Goal: Information Seeking & Learning: Understand process/instructions

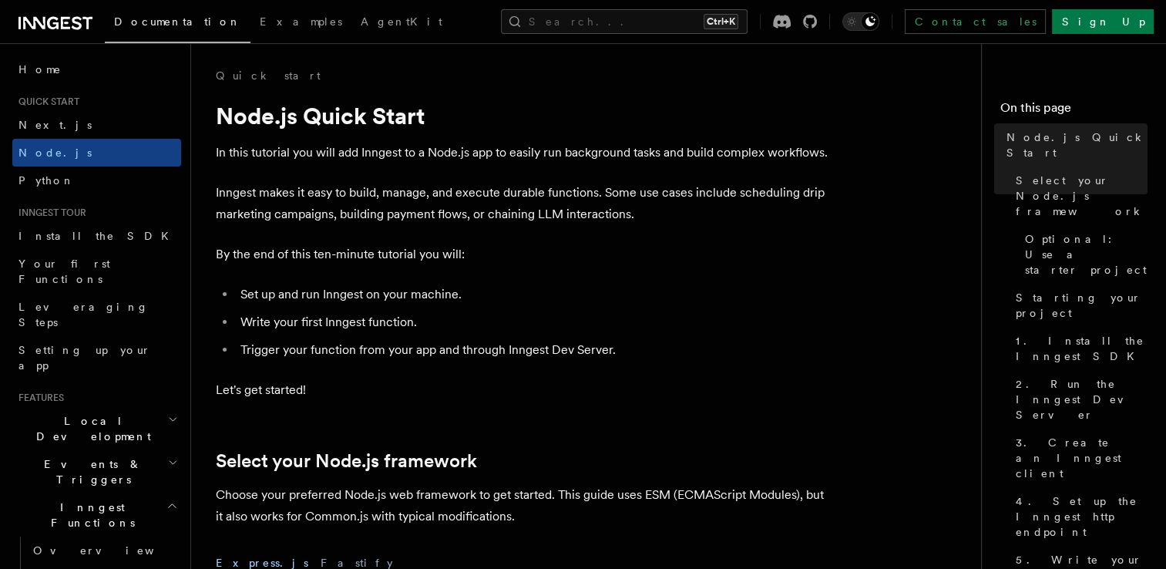
click at [166, 499] on icon "button" at bounding box center [172, 505] width 12 height 12
click at [249, 74] on link "Quick start" at bounding box center [268, 75] width 105 height 15
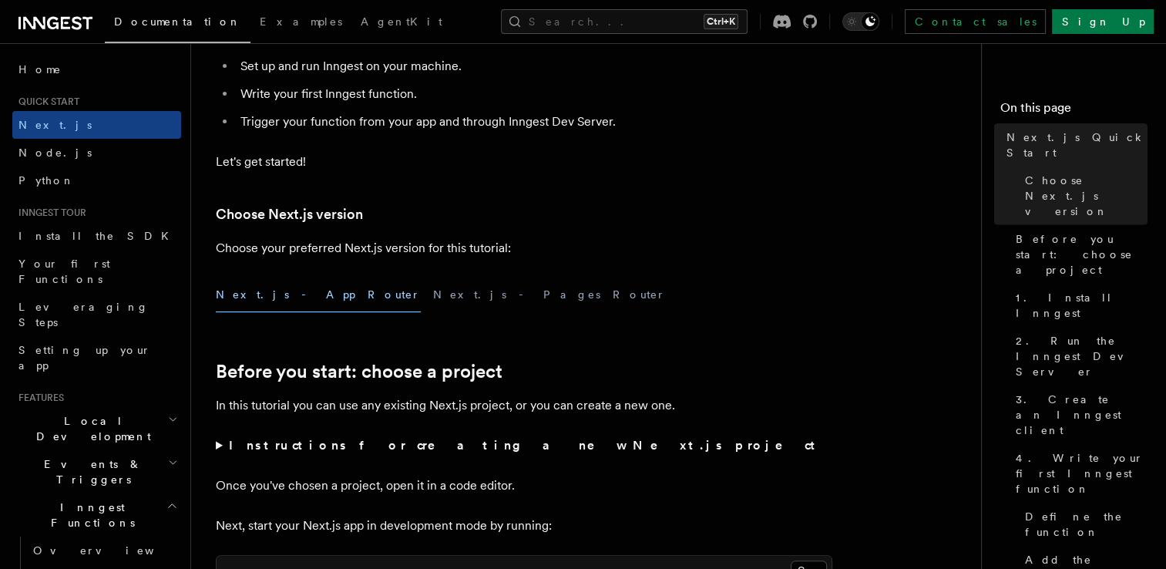
scroll to position [231, 0]
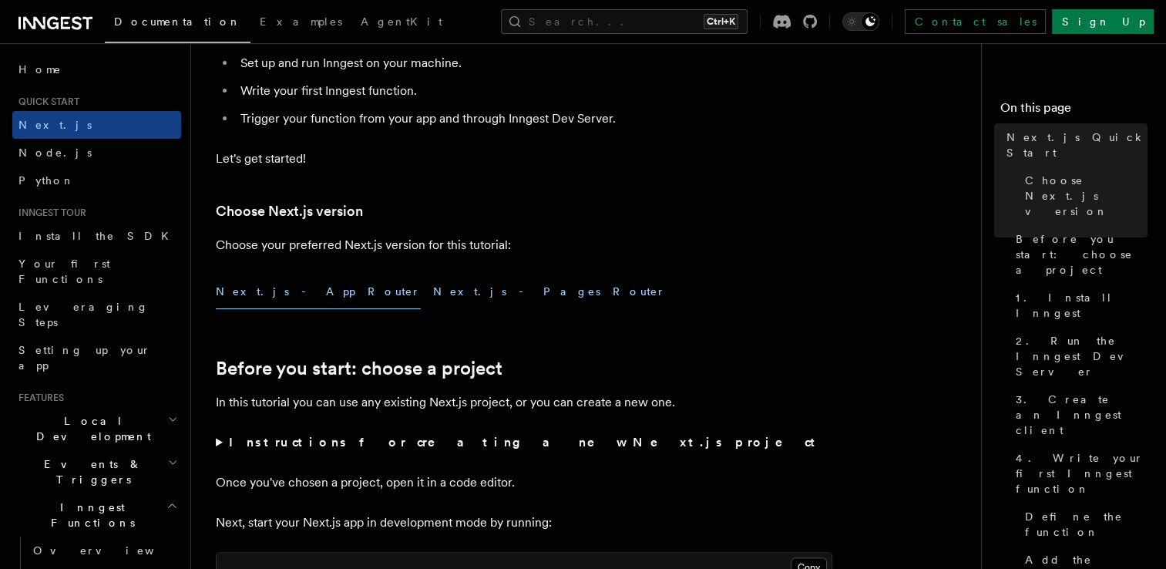
click at [433, 295] on button "Next.js - Pages Router" at bounding box center [549, 291] width 233 height 35
click at [269, 294] on button "Next.js - App Router" at bounding box center [318, 291] width 205 height 35
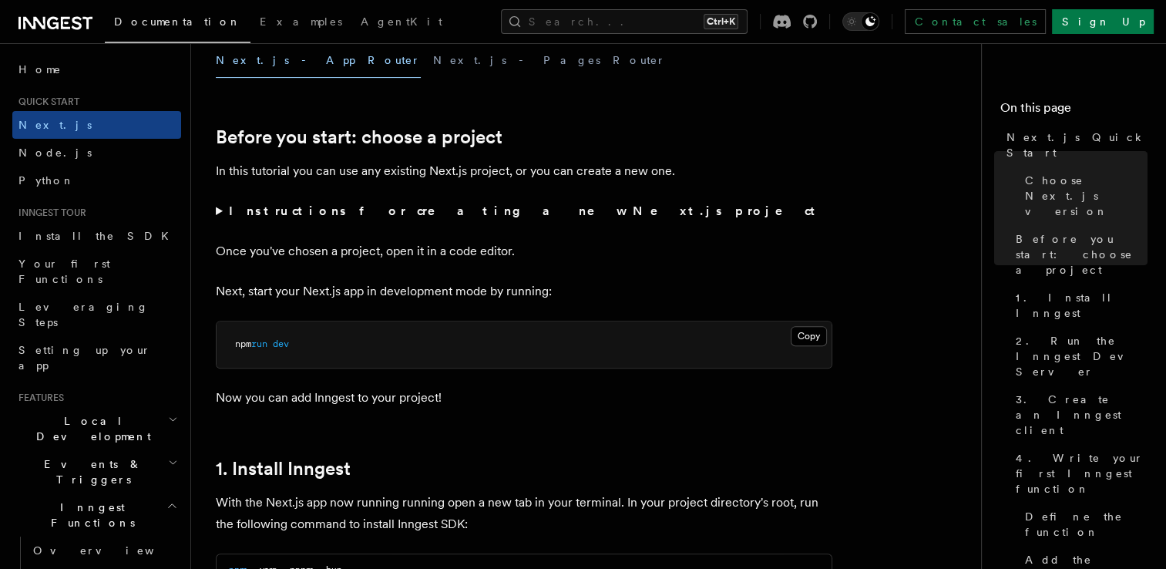
scroll to position [231, 0]
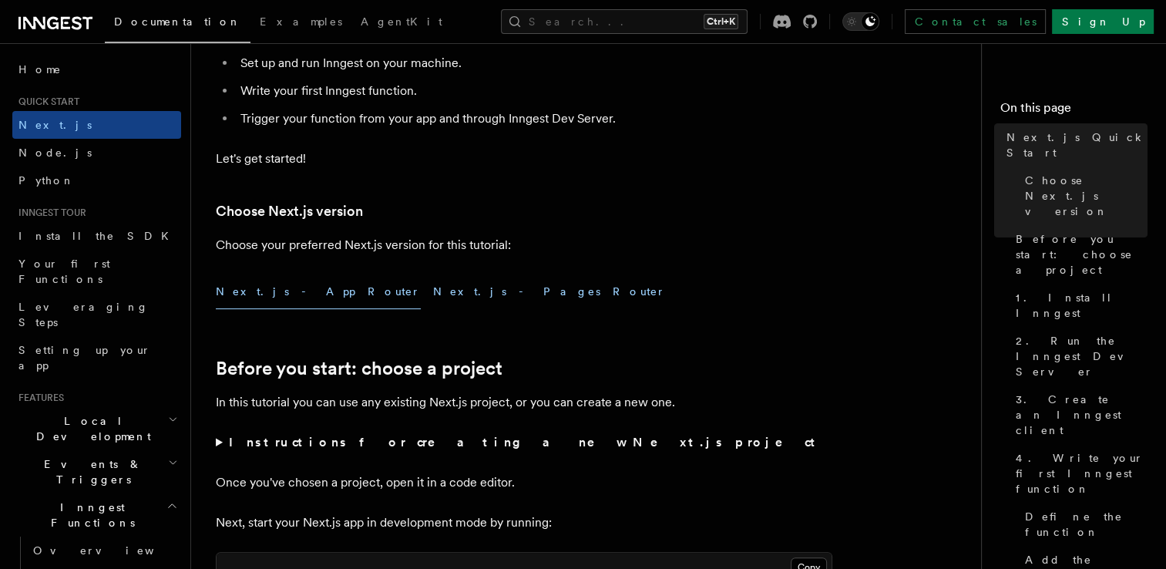
click at [433, 294] on button "Next.js - Pages Router" at bounding box center [549, 291] width 233 height 35
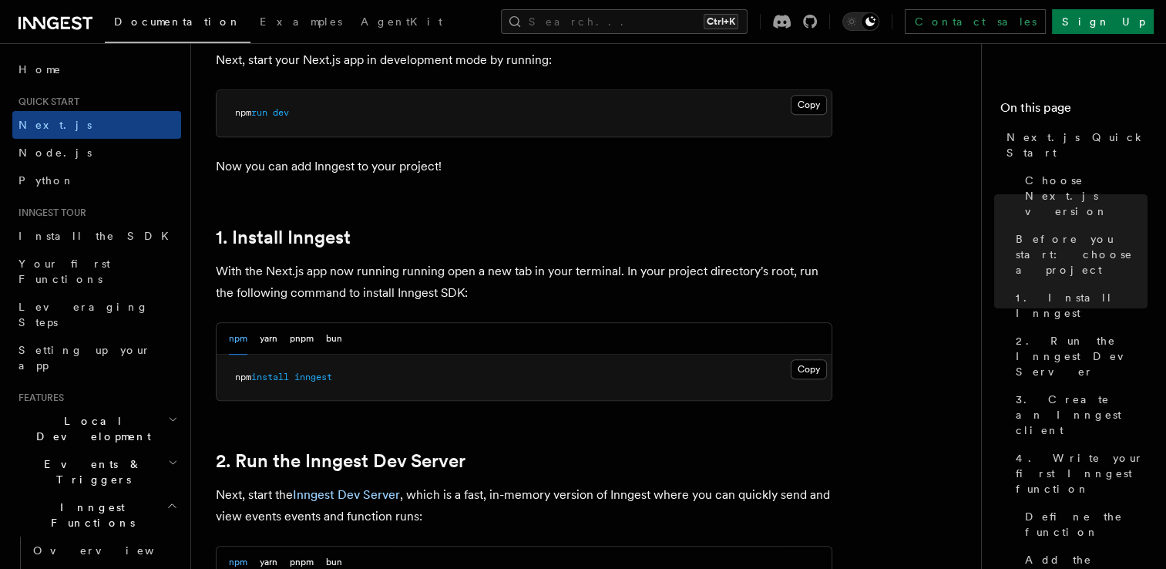
scroll to position [462, 0]
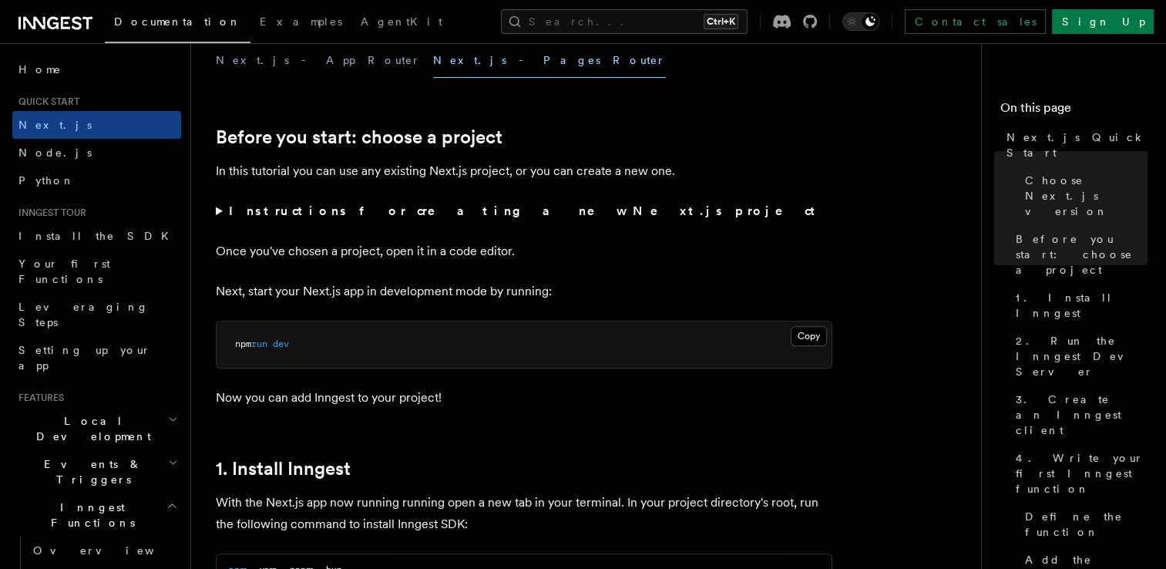
click at [217, 209] on summary "Instructions for creating a new Next.js project" at bounding box center [524, 211] width 617 height 22
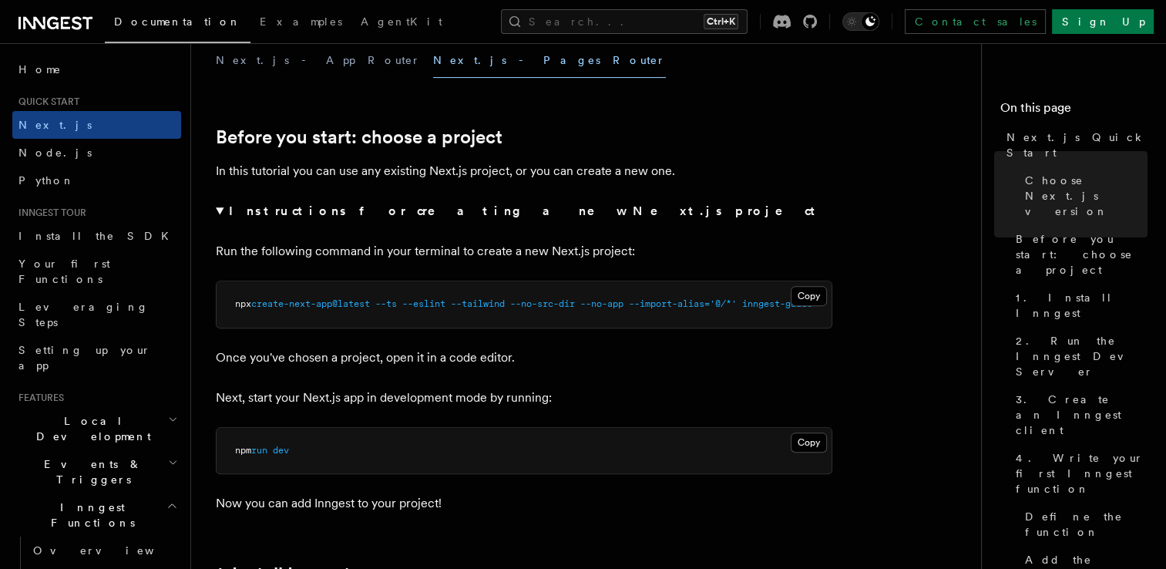
click at [231, 216] on strong "Instructions for creating a new Next.js project" at bounding box center [525, 210] width 593 height 15
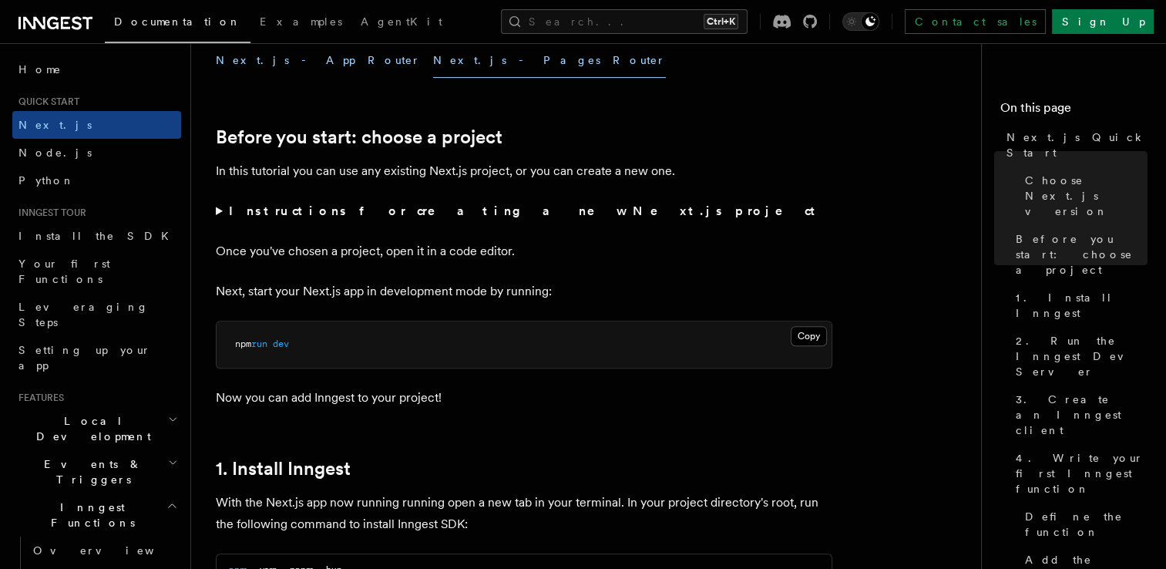
click at [243, 61] on button "Next.js - App Router" at bounding box center [318, 60] width 205 height 35
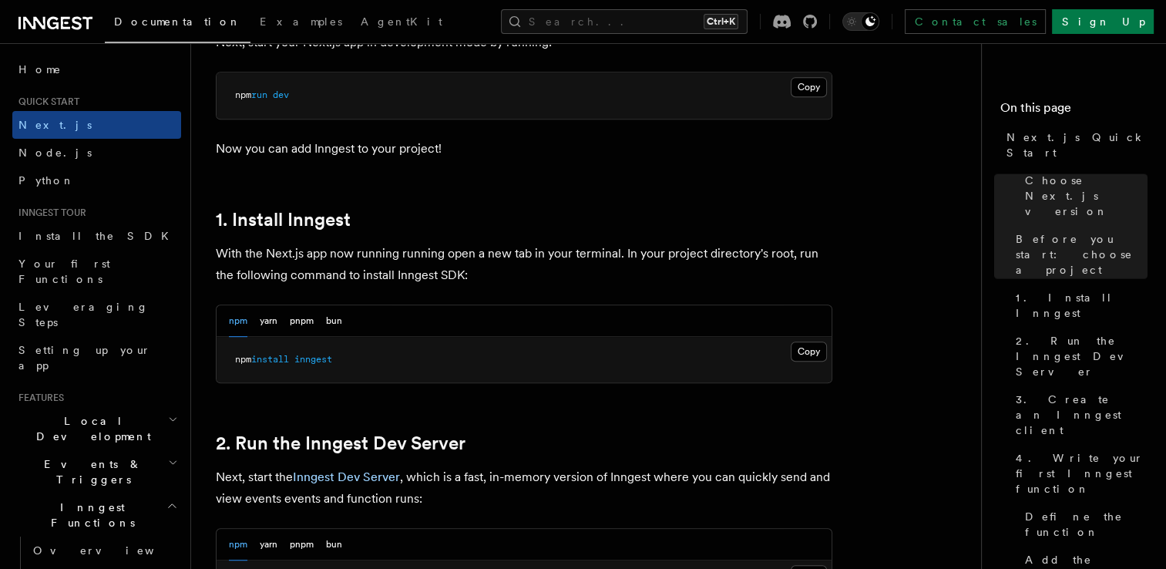
scroll to position [925, 0]
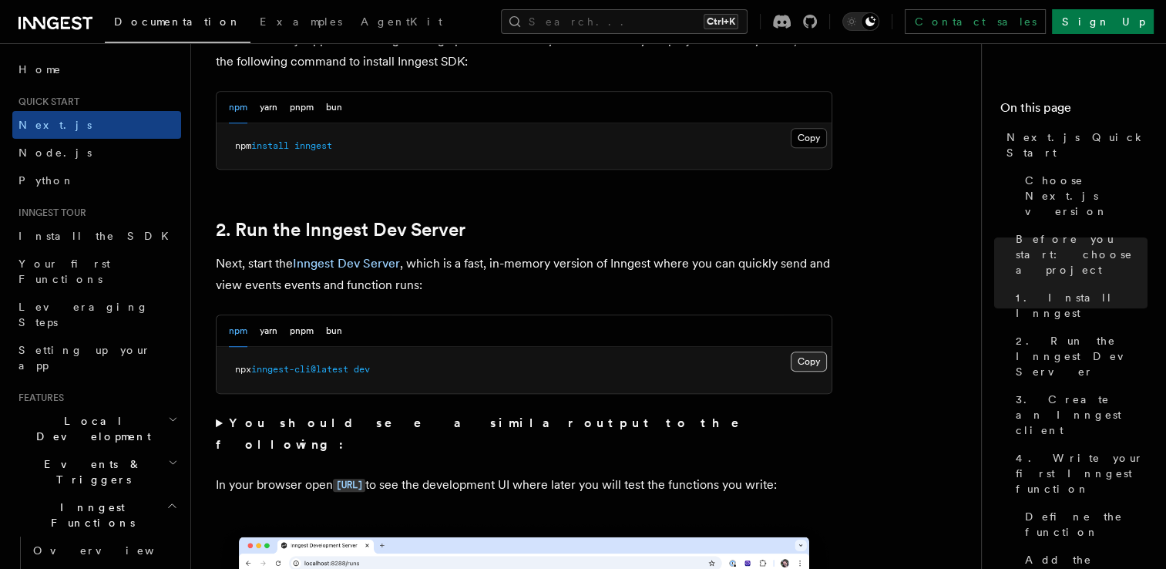
click at [804, 356] on button "Copy Copied" at bounding box center [809, 361] width 36 height 20
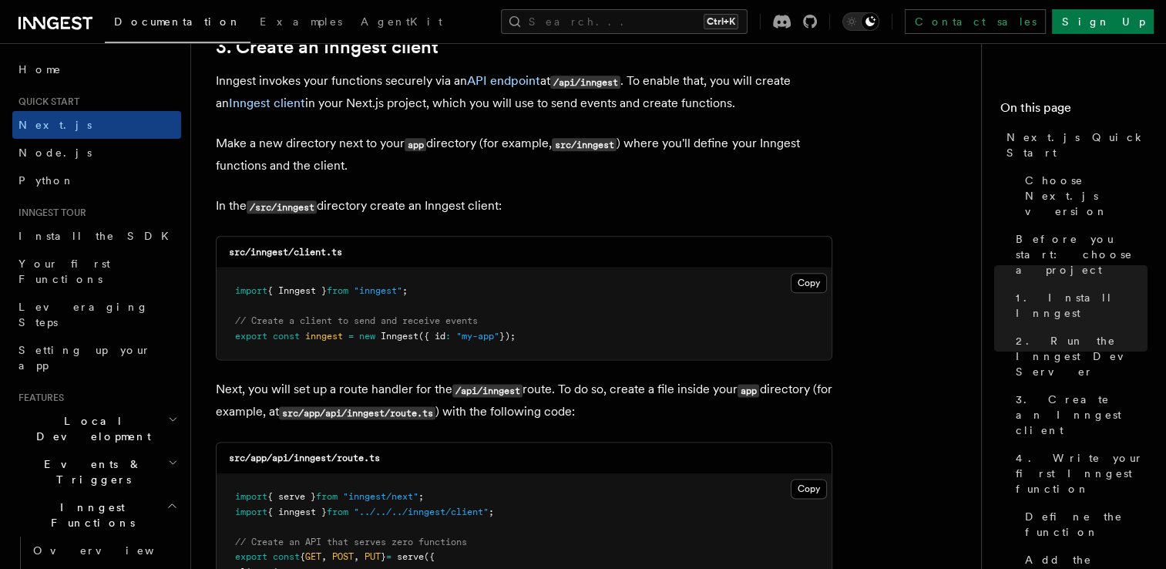
scroll to position [1850, 0]
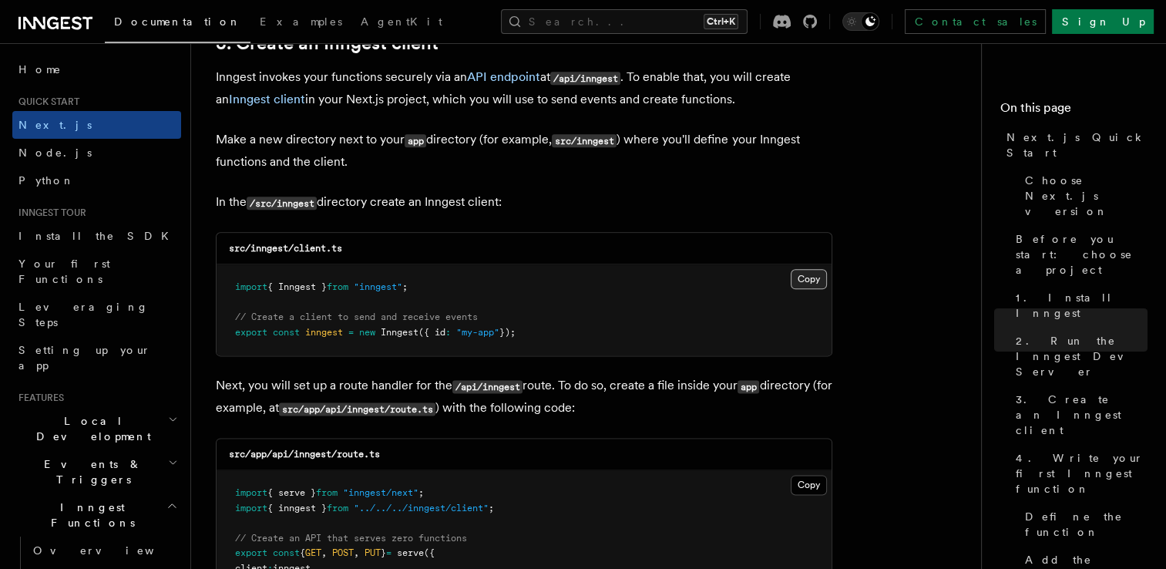
click at [797, 274] on button "Copy Copied" at bounding box center [809, 279] width 36 height 20
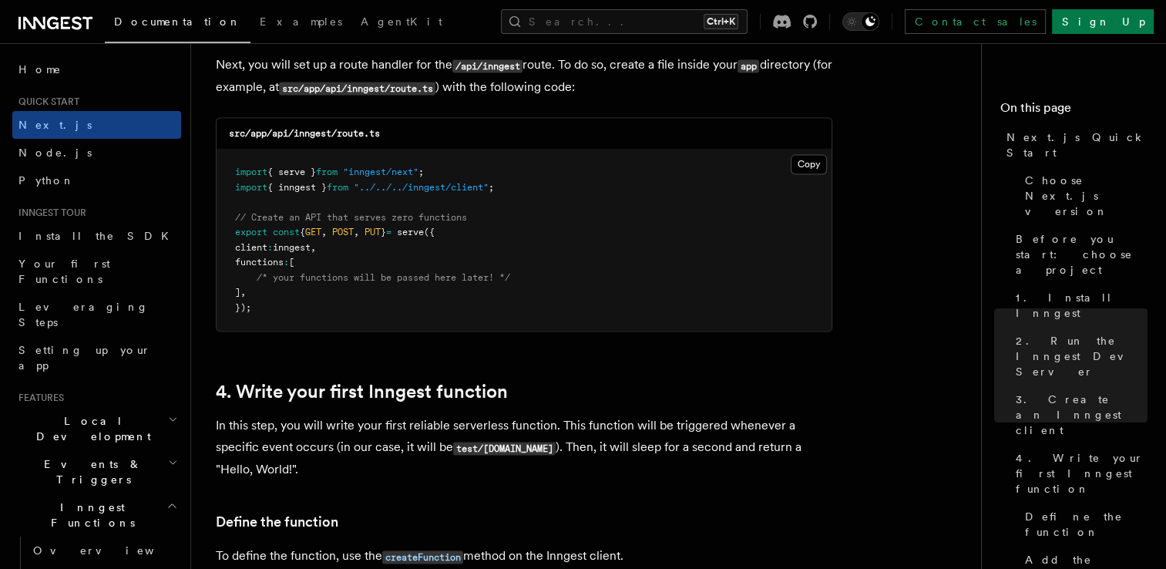
scroll to position [2081, 0]
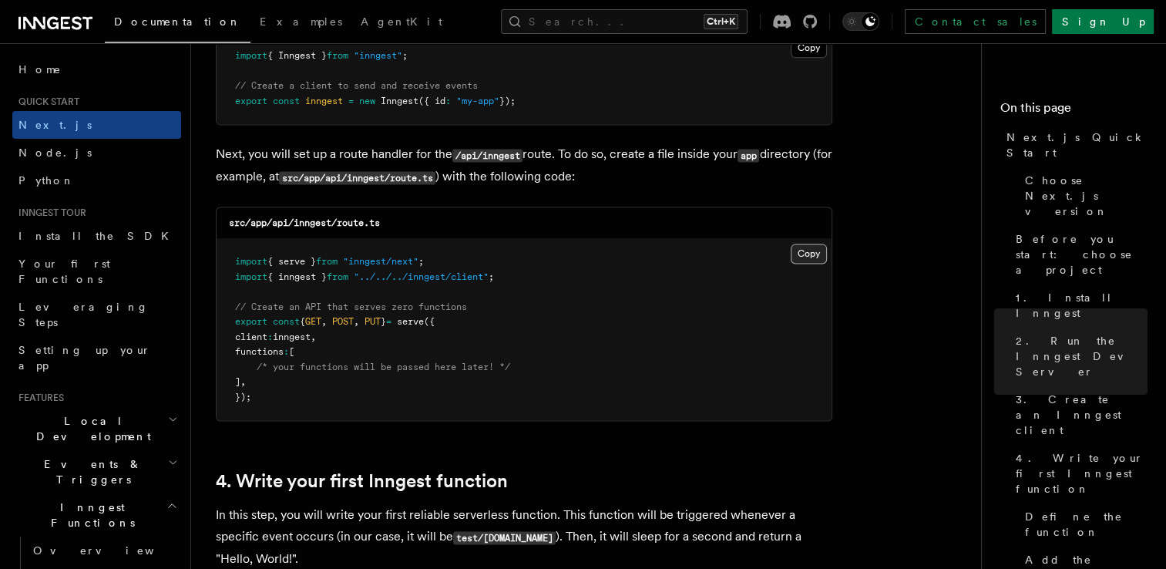
click at [820, 246] on button "Copy Copied" at bounding box center [809, 254] width 36 height 20
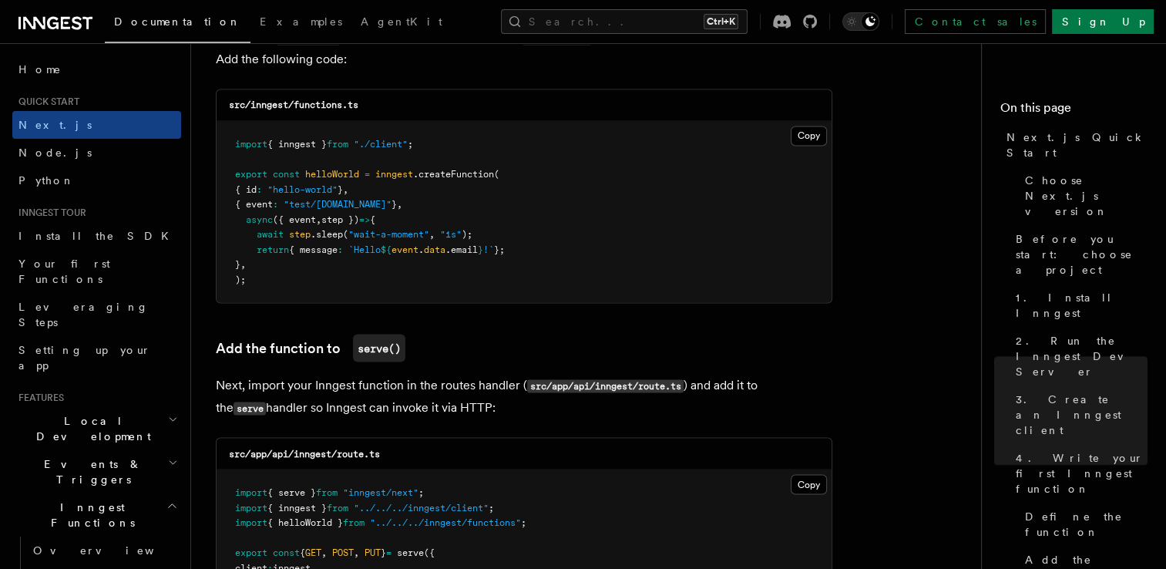
scroll to position [2774, 0]
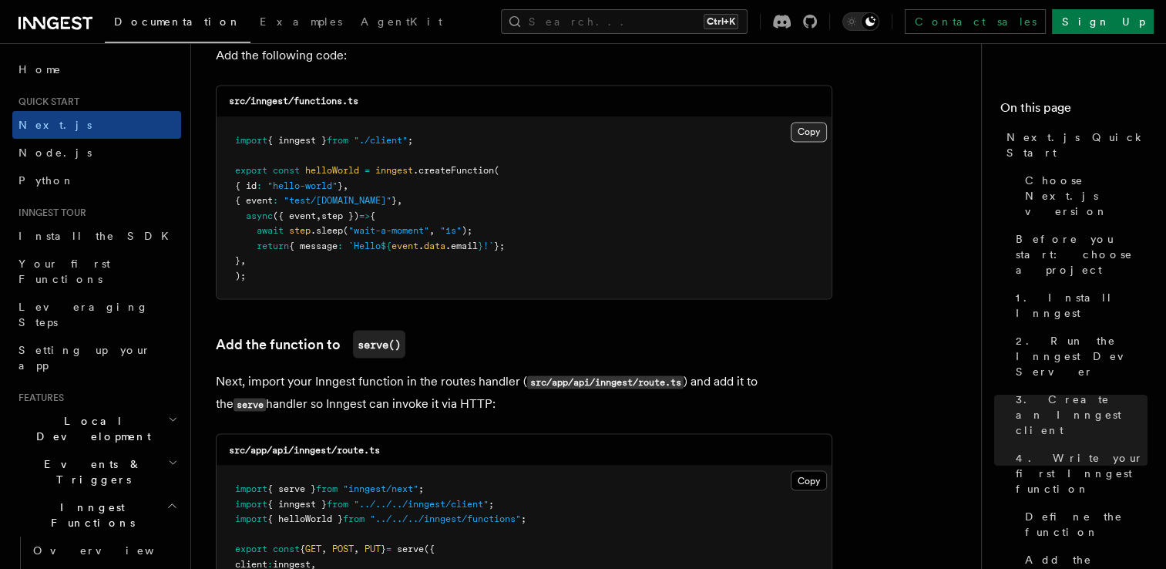
click at [795, 135] on button "Copy Copied" at bounding box center [809, 132] width 36 height 20
